Goal: Complete application form

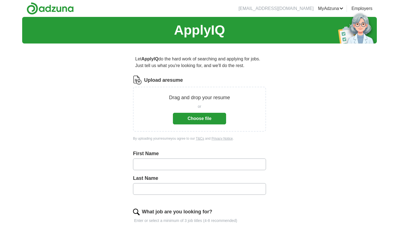
click at [192, 117] on button "Choose file" at bounding box center [199, 119] width 53 height 12
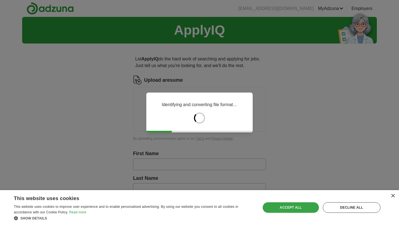
click at [290, 206] on div "Accept all" at bounding box center [290, 207] width 56 height 11
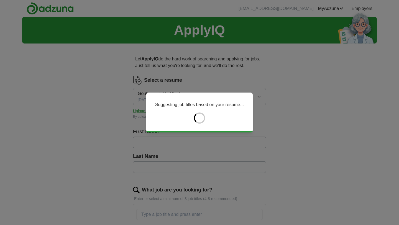
type input "********"
type input "**********"
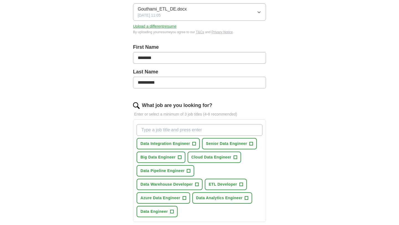
scroll to position [86, 0]
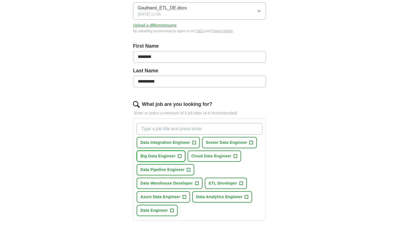
click at [172, 156] on span "Big Data Engineer" at bounding box center [157, 156] width 35 height 6
click at [209, 155] on span "Cloud Data Engineer" at bounding box center [211, 156] width 40 height 6
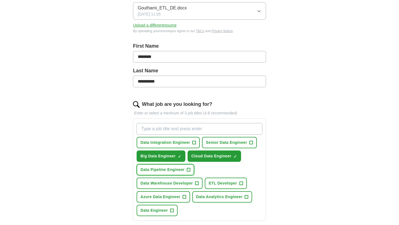
click at [175, 172] on span "Data Pipeline Engineer" at bounding box center [162, 170] width 44 height 6
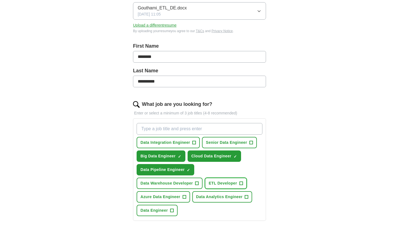
click at [213, 185] on span "ETL Developer" at bounding box center [222, 183] width 28 height 6
click at [173, 199] on span "Azure Data Engineer" at bounding box center [160, 197] width 40 height 6
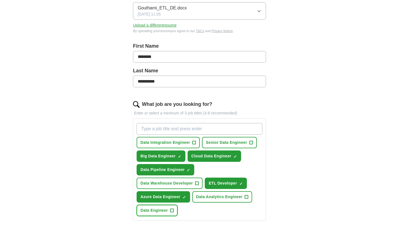
click at [162, 210] on span "Data Engineer" at bounding box center [153, 210] width 27 height 6
click at [229, 144] on span "Senior Data Engineer" at bounding box center [226, 143] width 41 height 6
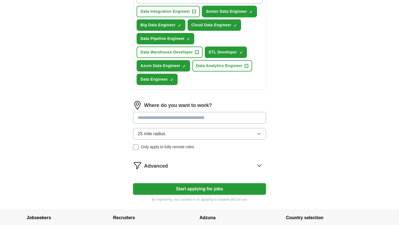
scroll to position [219, 0]
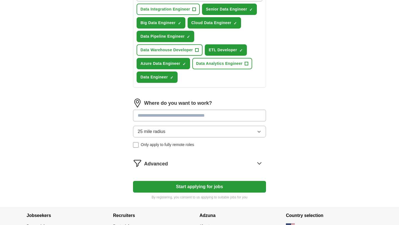
click at [244, 118] on input at bounding box center [199, 116] width 133 height 12
click at [259, 131] on div "Where do you want to work? 25 mile radius Only apply to fully remote roles" at bounding box center [199, 125] width 133 height 53
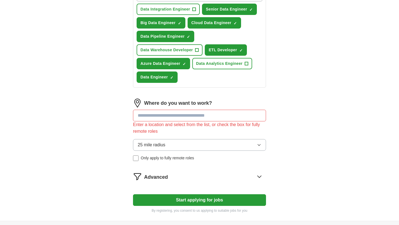
click at [203, 115] on input at bounding box center [199, 116] width 133 height 12
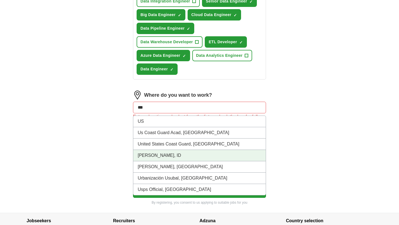
scroll to position [226, 0]
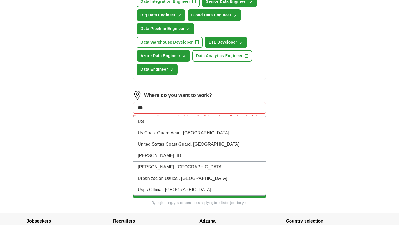
type input "**"
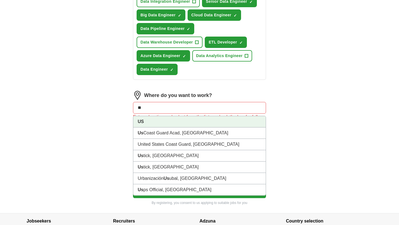
click at [145, 120] on li "US" at bounding box center [199, 121] width 132 height 11
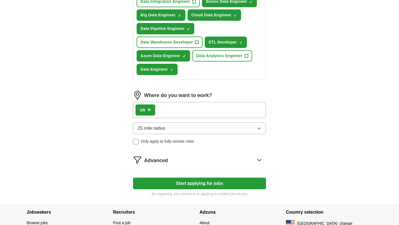
click at [193, 184] on button "Start applying for jobs" at bounding box center [199, 183] width 133 height 12
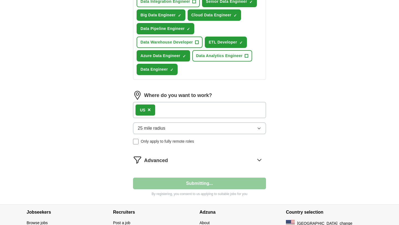
select select "**"
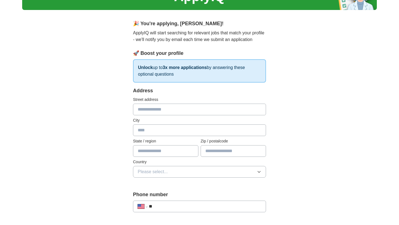
scroll to position [0, 0]
